Goal: Task Accomplishment & Management: Manage account settings

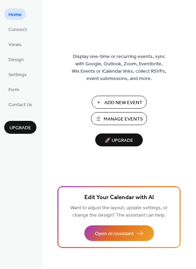
click at [124, 119] on span "Manage Events" at bounding box center [122, 119] width 39 height 7
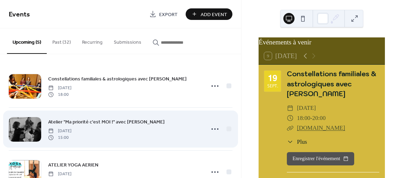
click at [176, 125] on div "Atelier "Ma priorité c'est MOI !" avec [PERSON_NAME] [DATE] 15:00" at bounding box center [124, 129] width 153 height 22
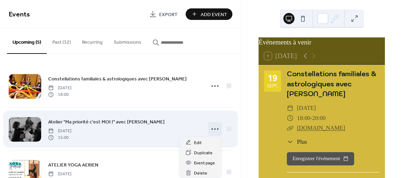
click at [213, 129] on icon at bounding box center [214, 128] width 11 height 11
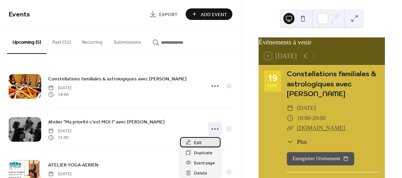
click at [196, 142] on span "Edit" at bounding box center [198, 142] width 8 height 7
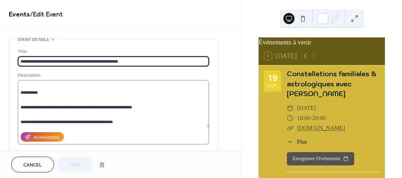
scroll to position [328, 0]
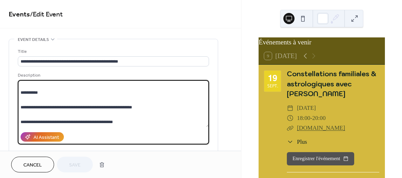
click at [67, 107] on textarea at bounding box center [114, 103] width 192 height 47
click at [94, 109] on textarea at bounding box center [114, 103] width 192 height 47
click at [108, 109] on textarea at bounding box center [114, 103] width 192 height 47
type textarea "**********"
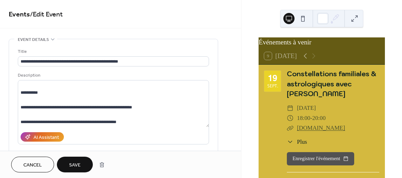
click at [82, 161] on button "Save" at bounding box center [75, 164] width 36 height 16
